Goal: Task Accomplishment & Management: Manage account settings

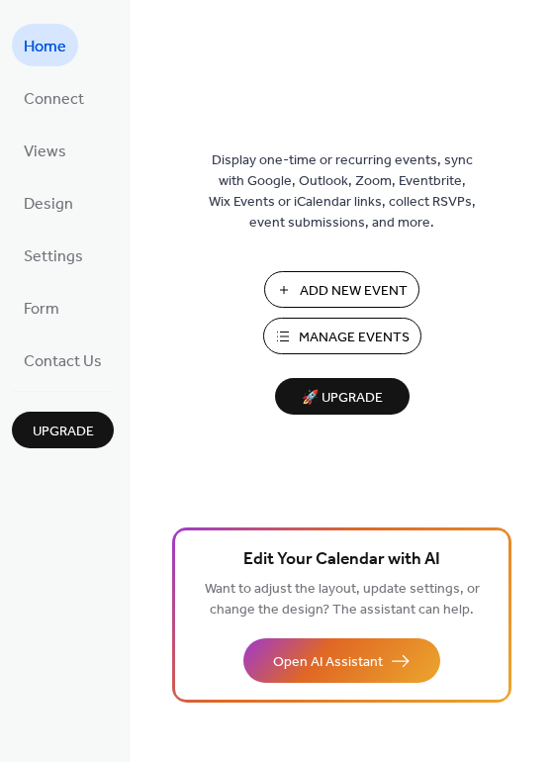
click at [55, 204] on span "Design" at bounding box center [48, 204] width 49 height 31
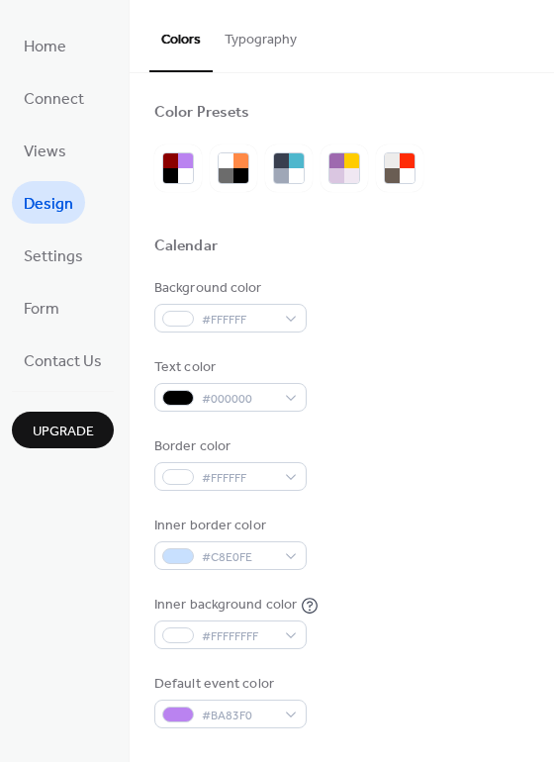
click at [60, 150] on span "Views" at bounding box center [45, 152] width 43 height 31
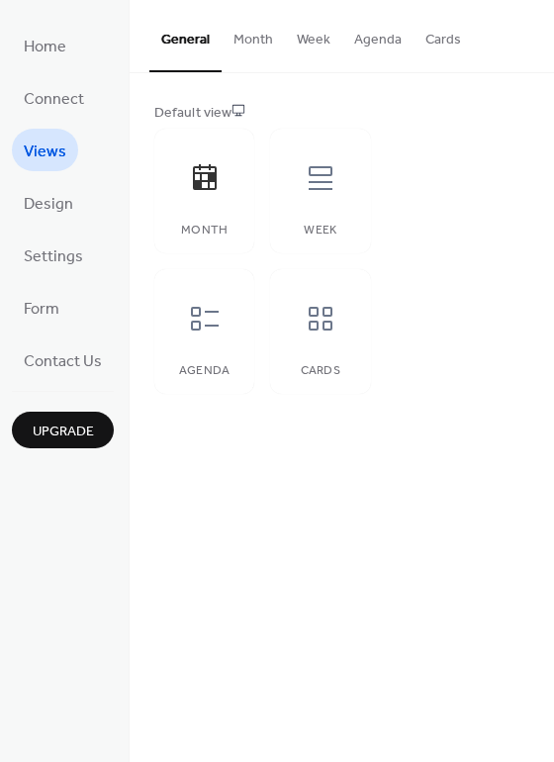
click at [265, 38] on button "Month" at bounding box center [253, 35] width 63 height 70
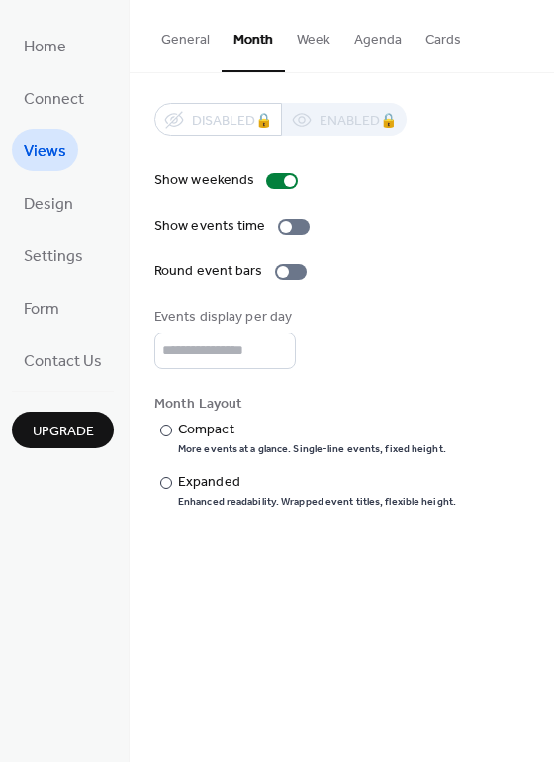
click at [324, 38] on button "Week" at bounding box center [313, 35] width 57 height 70
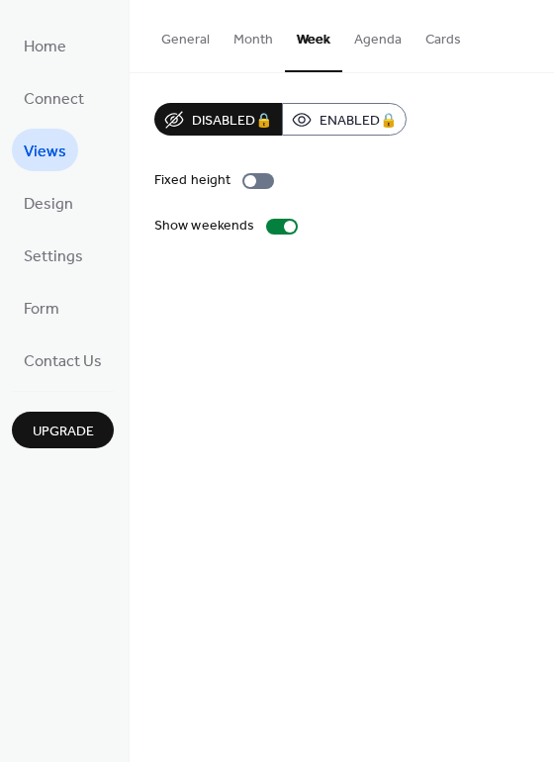
click at [198, 38] on button "General" at bounding box center [185, 35] width 72 height 70
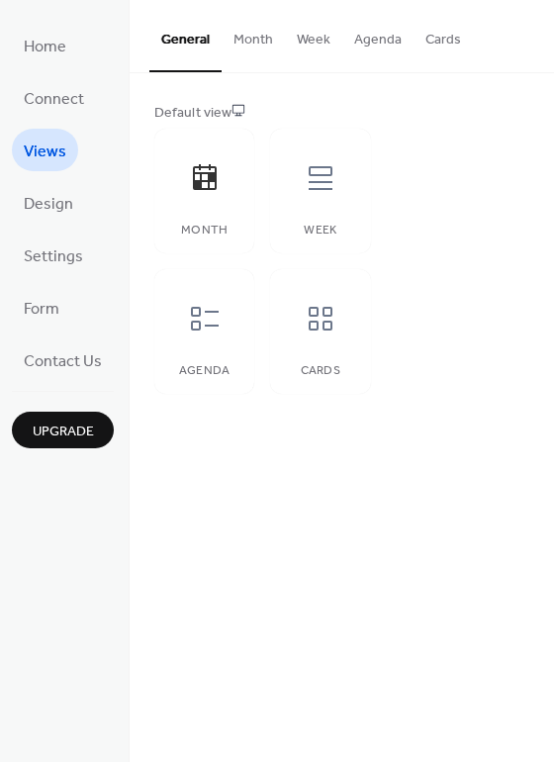
click at [64, 255] on span "Settings" at bounding box center [53, 256] width 59 height 31
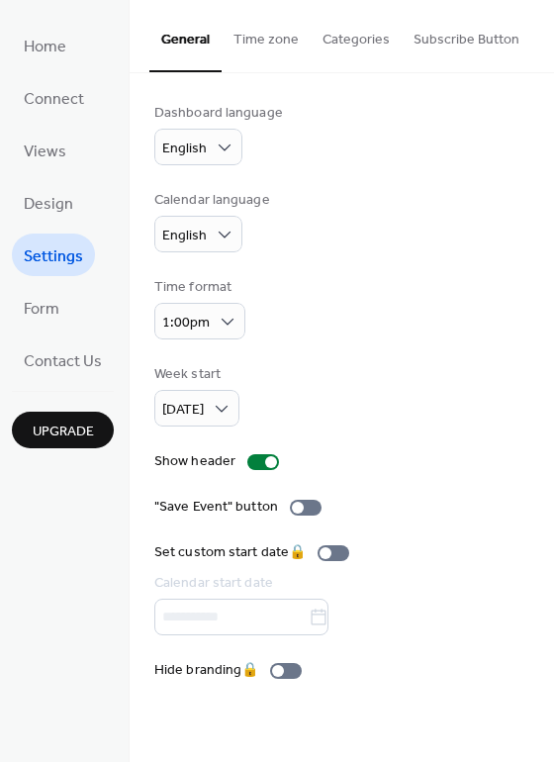
click at [58, 45] on span "Home" at bounding box center [45, 47] width 43 height 31
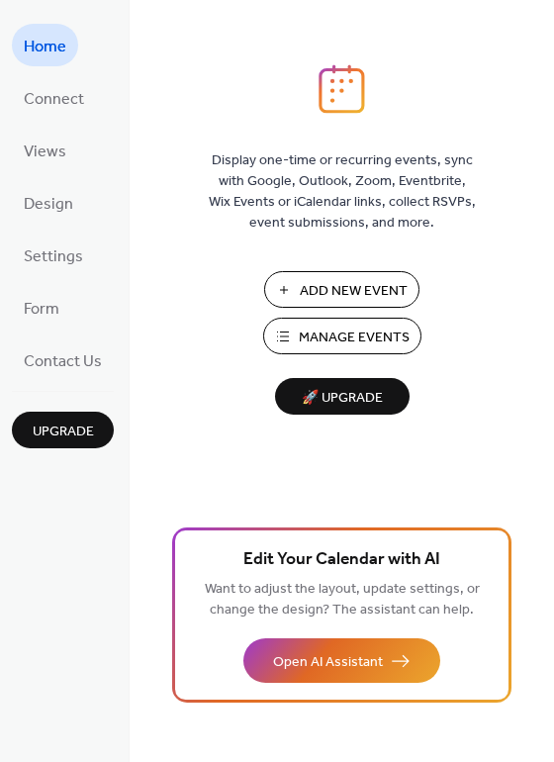
click at [59, 104] on span "Connect" at bounding box center [54, 99] width 60 height 31
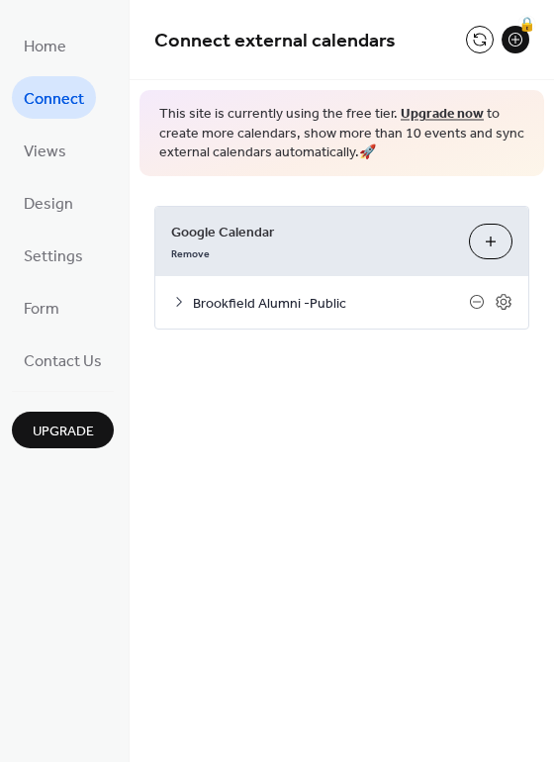
click at [60, 134] on link "Views" at bounding box center [45, 150] width 66 height 43
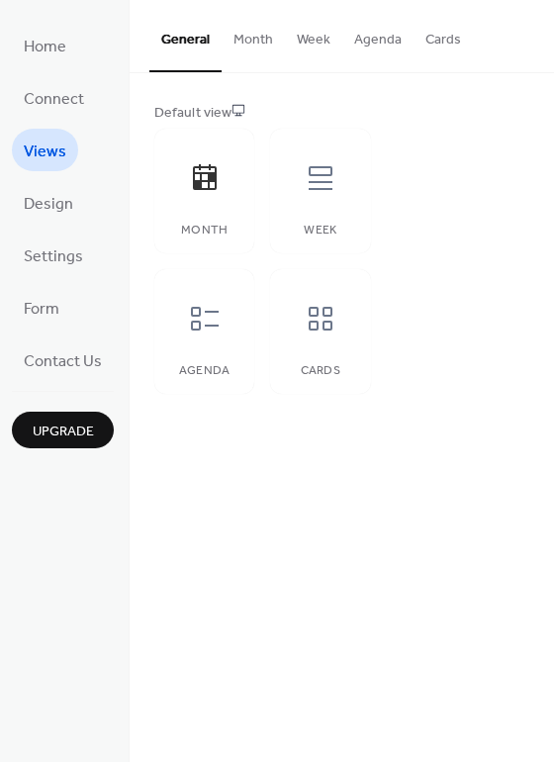
click at [429, 42] on button "Cards" at bounding box center [443, 35] width 59 height 70
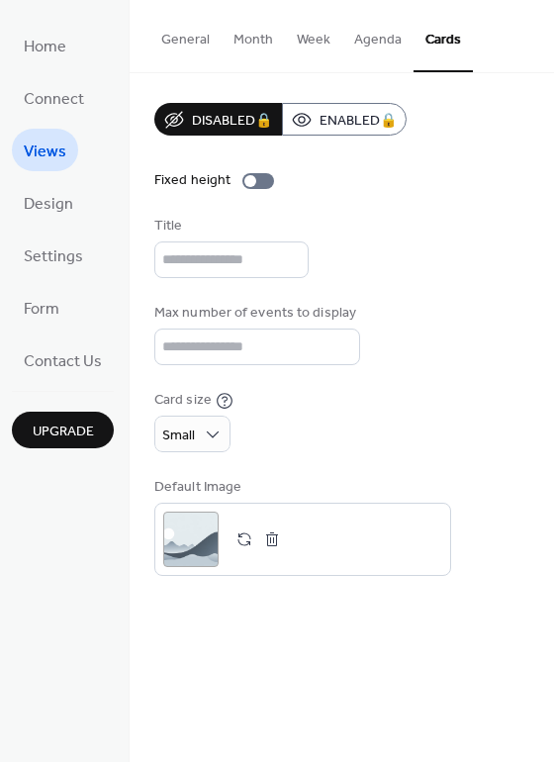
click at [201, 45] on button "General" at bounding box center [185, 35] width 72 height 70
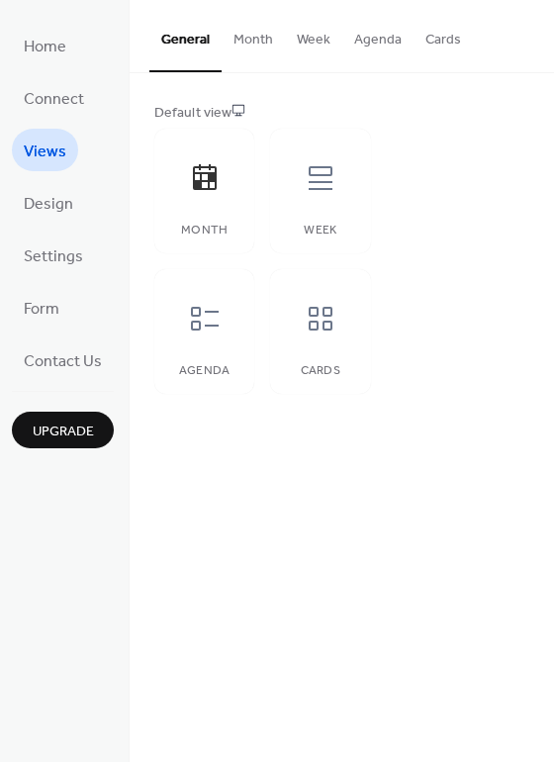
click at [58, 191] on span "Design" at bounding box center [48, 204] width 49 height 31
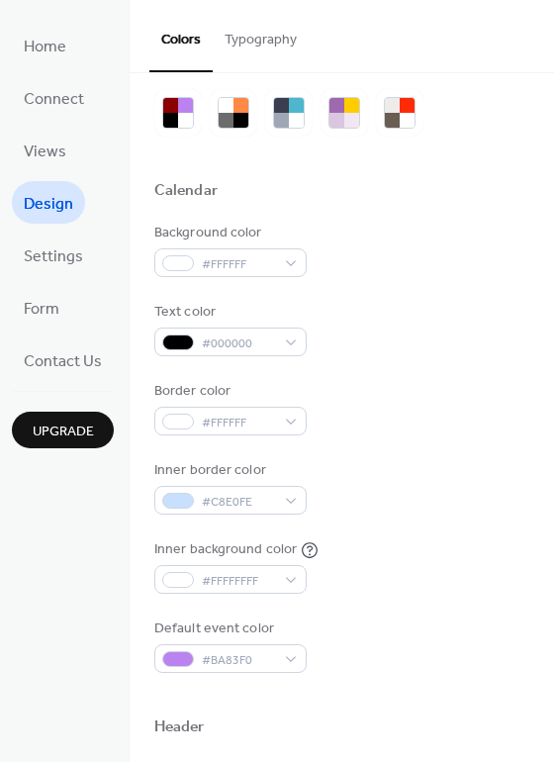
scroll to position [58, 0]
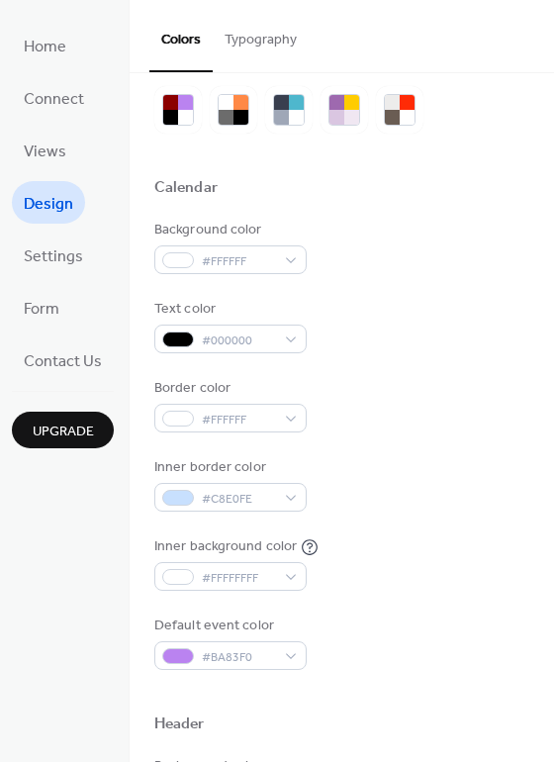
click at [73, 259] on span "Settings" at bounding box center [53, 256] width 59 height 31
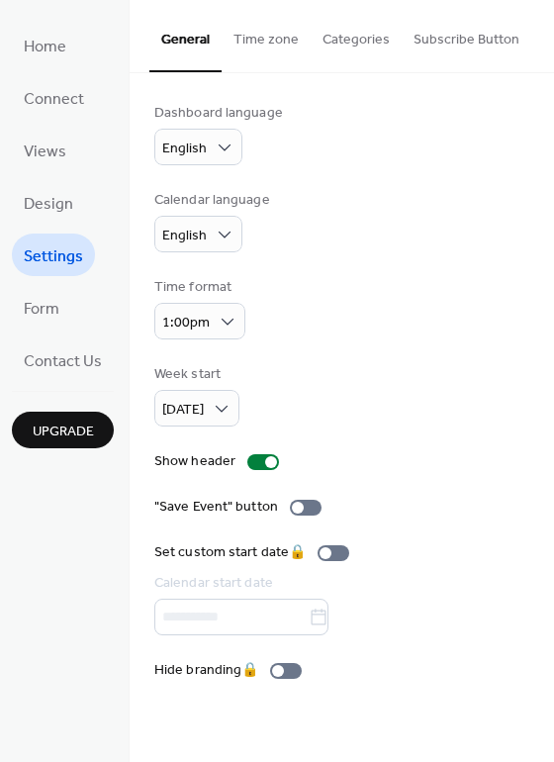
click at [60, 303] on link "Form" at bounding box center [41, 307] width 59 height 43
